Goal: Use online tool/utility

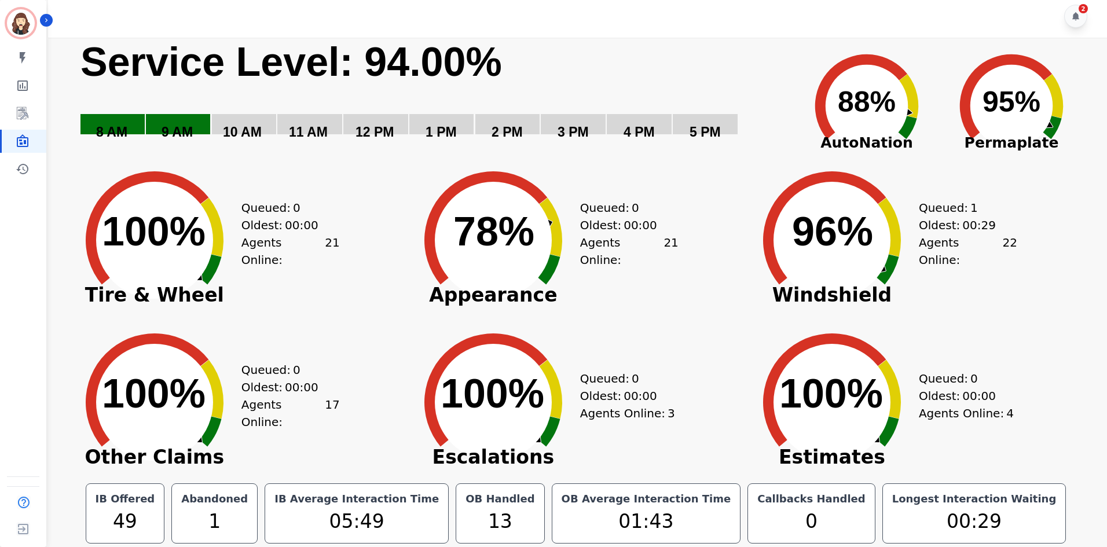
scroll to position [6, 0]
